Goal: Transaction & Acquisition: Subscribe to service/newsletter

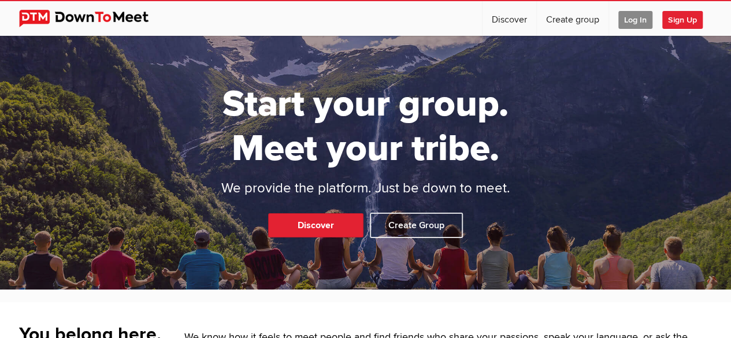
click at [632, 18] on span "Log In" at bounding box center [636, 20] width 34 height 18
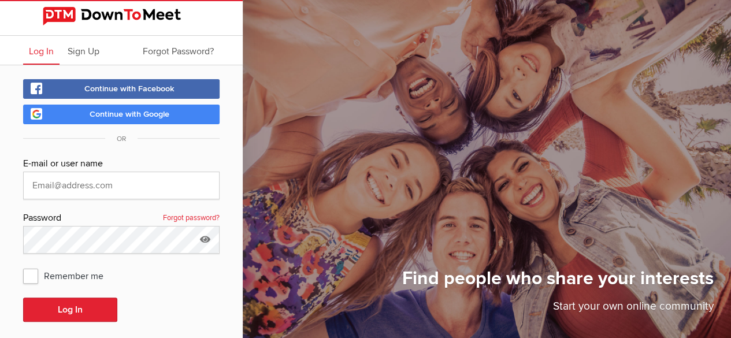
click at [186, 112] on link "Continue with Google" at bounding box center [121, 115] width 197 height 20
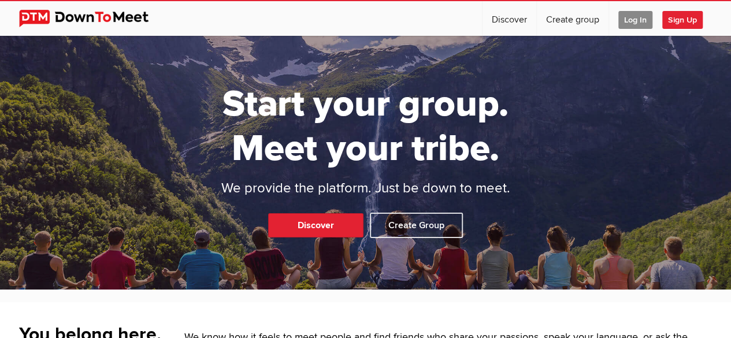
click at [675, 17] on span "Sign Up" at bounding box center [683, 20] width 40 height 18
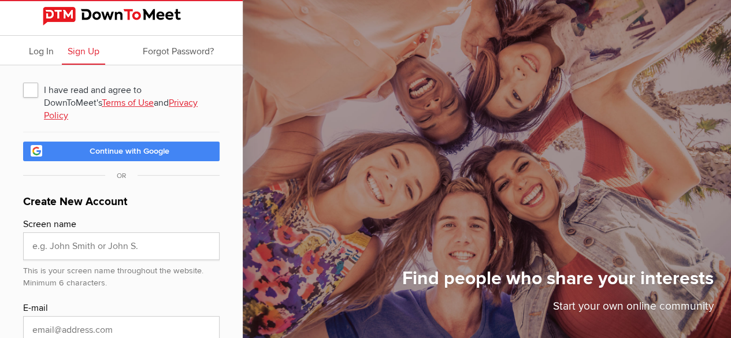
click at [26, 97] on span "I have read and agree to DownToMeet's Terms of Use and Privacy Policy" at bounding box center [121, 89] width 197 height 21
click at [23, 79] on input "I have read and agree to DownToMeet's Terms of Use and Privacy Policy" at bounding box center [23, 79] width 1 height 1
checkbox input "true"
click at [72, 157] on link "Continue with Google" at bounding box center [121, 152] width 197 height 20
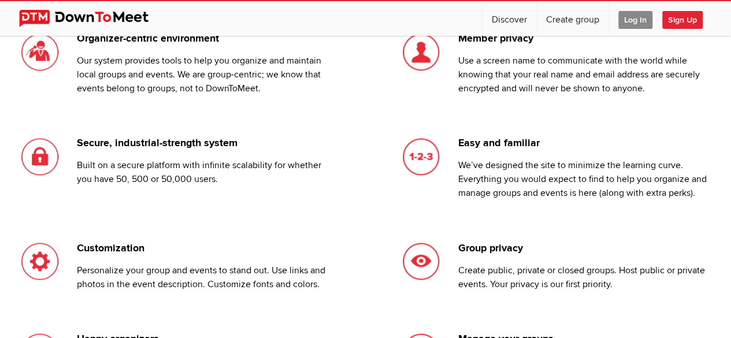
scroll to position [882, 0]
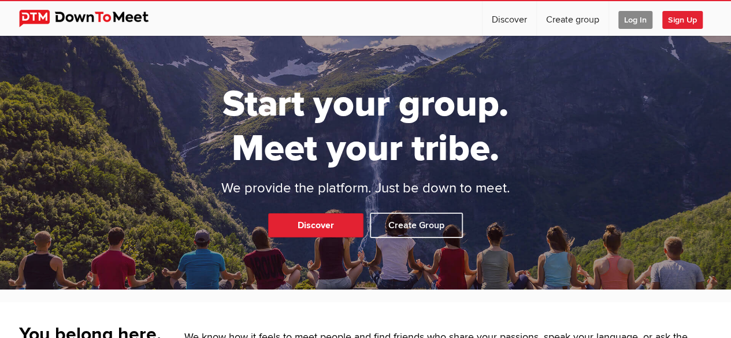
click at [631, 18] on span "Log In" at bounding box center [636, 20] width 34 height 18
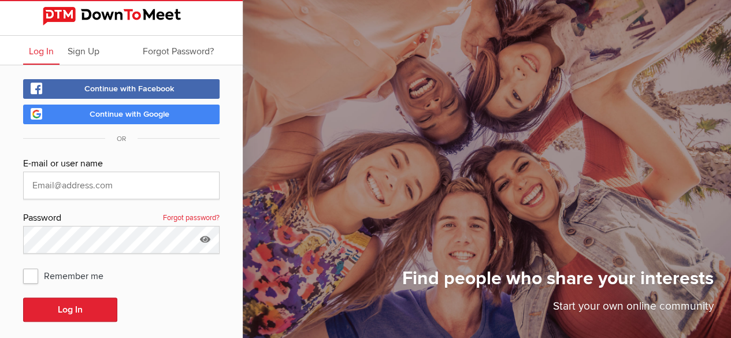
click at [195, 90] on link "Continue with Facebook" at bounding box center [121, 89] width 197 height 20
